Goal: Navigation & Orientation: Find specific page/section

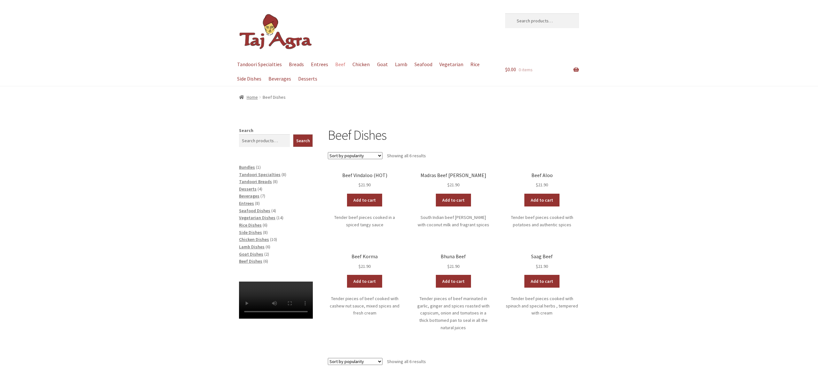
scroll to position [65, 0]
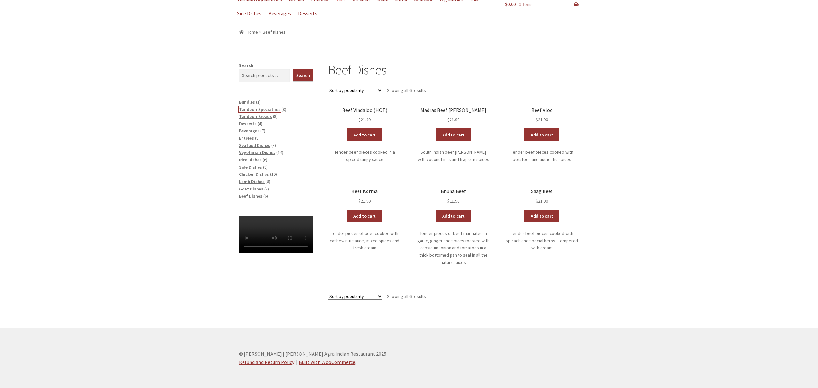
click at [243, 109] on span "Tandoori Specialties" at bounding box center [260, 109] width 42 height 6
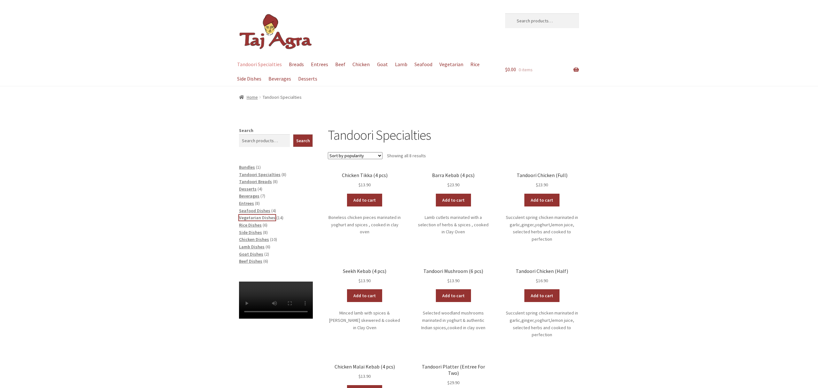
click at [259, 219] on span "Vegetarian Dishes" at bounding box center [257, 218] width 36 height 6
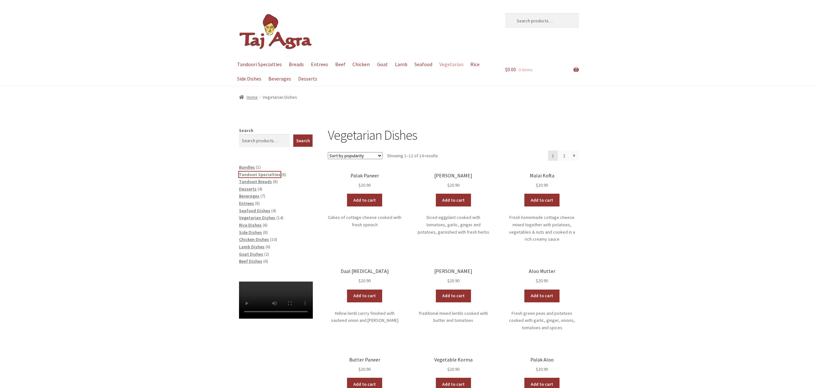
click at [269, 175] on span "Tandoori Specialties" at bounding box center [260, 174] width 42 height 6
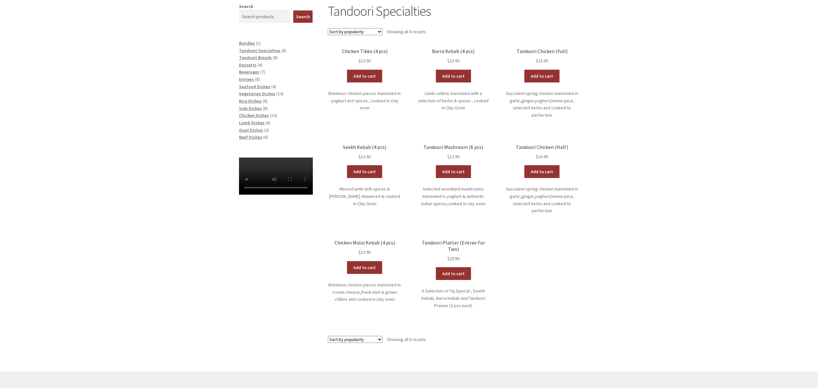
scroll to position [173, 0]
